Goal: Find specific page/section: Find specific page/section

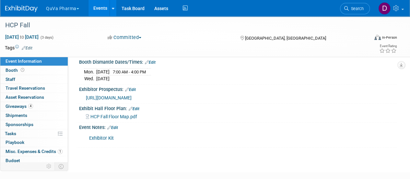
scroll to position [117, 0]
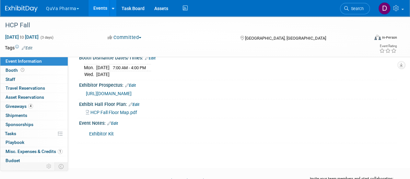
click at [132, 96] on span "https://quvapharma.sharepoint.com/sites/SalesIQ/Shared%20Documents/Forms/By%20D…" at bounding box center [109, 93] width 46 height 5
click at [69, 9] on button "QuVa Pharma" at bounding box center [66, 7] width 42 height 14
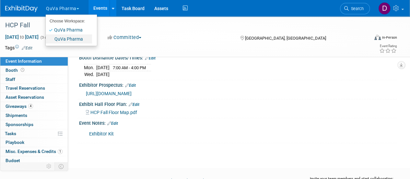
click at [69, 42] on link "QuVa Pharma" at bounding box center [69, 38] width 46 height 9
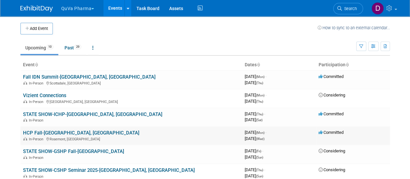
click at [51, 136] on div "In-Person [GEOGRAPHIC_DATA], [GEOGRAPHIC_DATA]" at bounding box center [131, 138] width 217 height 5
click at [49, 134] on link "HCP Fall-[GEOGRAPHIC_DATA], [GEOGRAPHIC_DATA]" at bounding box center [81, 133] width 116 height 6
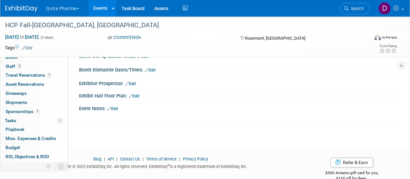
scroll to position [29, 0]
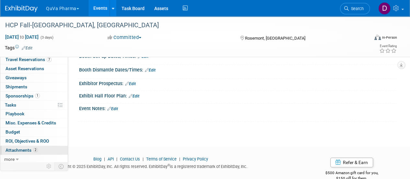
click at [9, 147] on span "Attachments 2" at bounding box center [22, 149] width 32 height 5
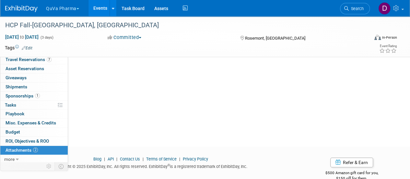
scroll to position [0, 0]
